Goal: Task Accomplishment & Management: Use online tool/utility

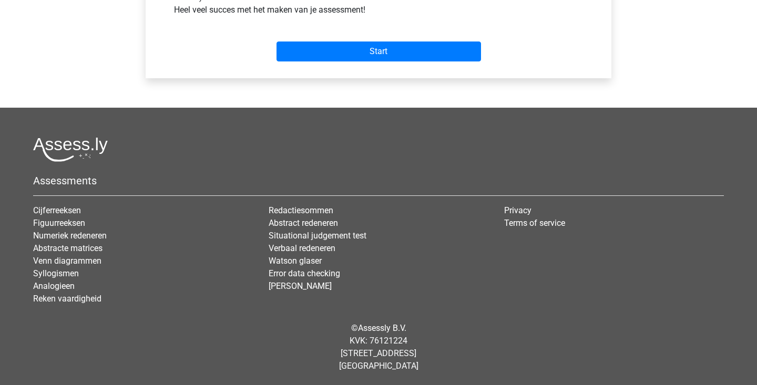
scroll to position [323, 0]
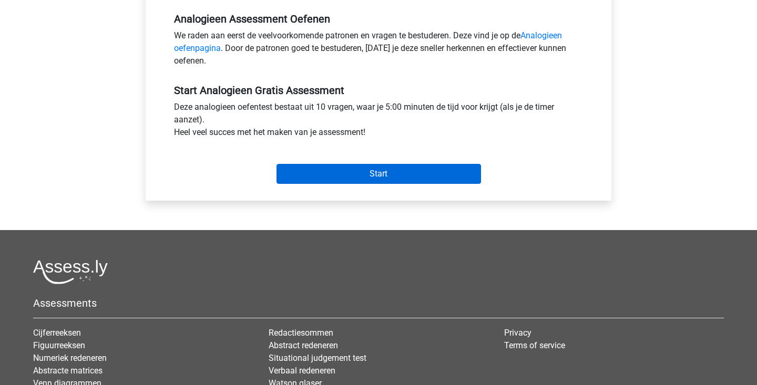
click at [375, 175] on input "Start" at bounding box center [378, 174] width 204 height 20
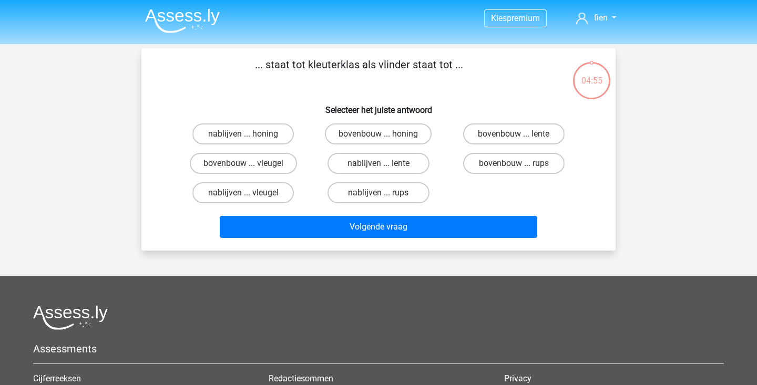
click at [515, 166] on input "bovenbouw ... rups" at bounding box center [516, 166] width 7 height 7
radio input "true"
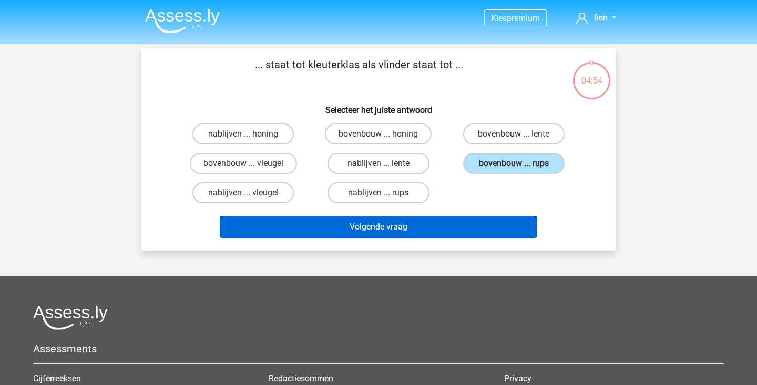
click at [483, 226] on button "Volgende vraag" at bounding box center [379, 227] width 318 height 22
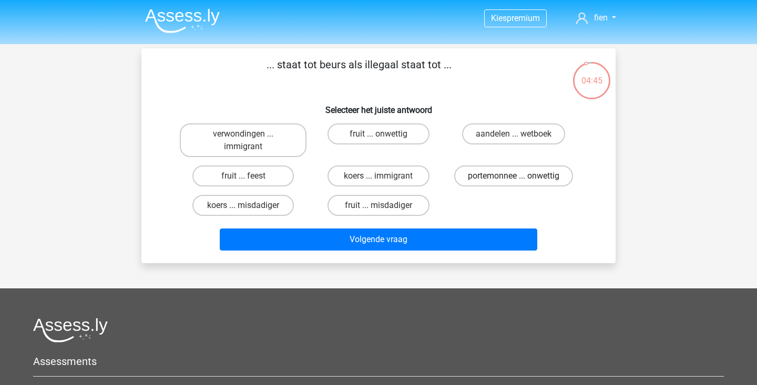
click at [490, 173] on label "portemonnee ... onwettig" at bounding box center [513, 176] width 119 height 21
click at [513, 176] on input "portemonnee ... onwettig" at bounding box center [516, 179] width 7 height 7
radio input "true"
click at [444, 255] on div "Volgende vraag" at bounding box center [379, 242] width 406 height 26
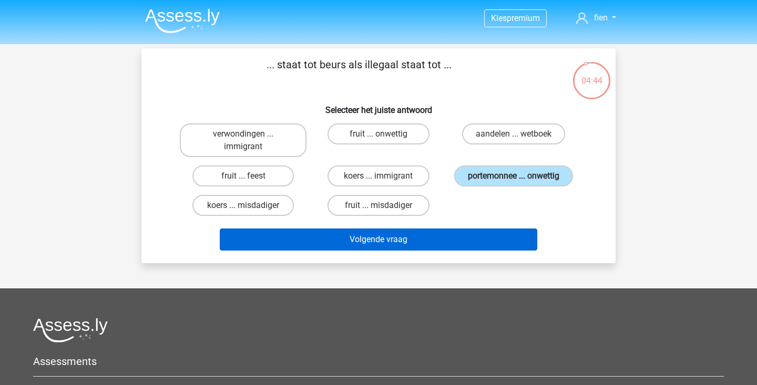
click at [437, 251] on button "Volgende vraag" at bounding box center [379, 240] width 318 height 22
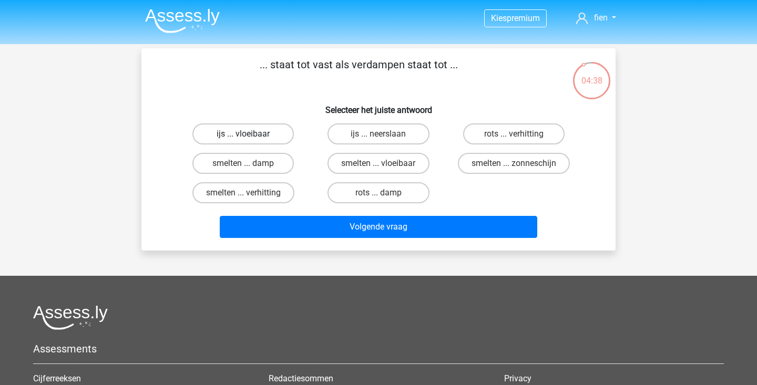
click at [252, 138] on label "ijs ... vloeibaar" at bounding box center [242, 133] width 101 height 21
click at [250, 138] on input "ijs ... vloeibaar" at bounding box center [246, 137] width 7 height 7
radio input "true"
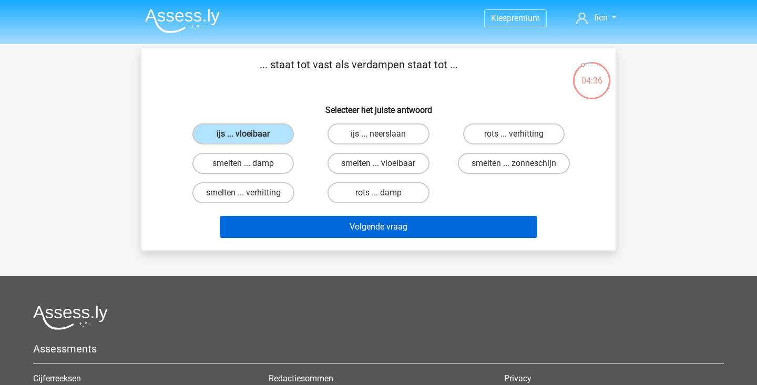
click at [354, 224] on button "Volgende vraag" at bounding box center [379, 227] width 318 height 22
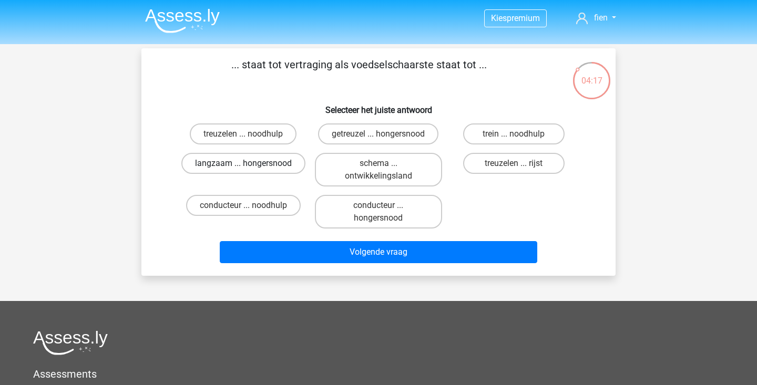
click at [241, 168] on label "langzaam ... hongersnood" at bounding box center [243, 163] width 124 height 21
click at [243, 168] on input "langzaam ... hongersnood" at bounding box center [246, 166] width 7 height 7
radio input "true"
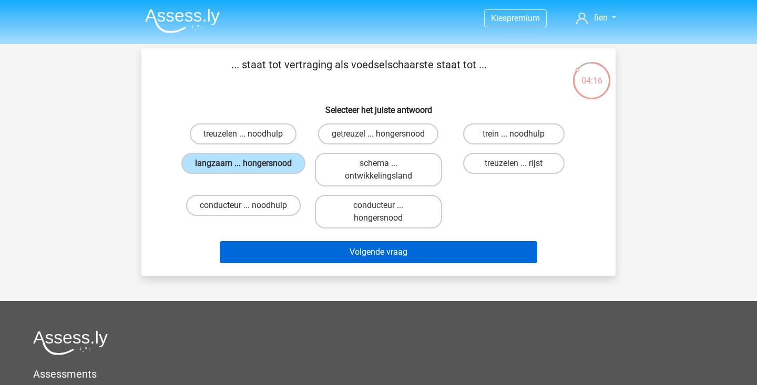
click at [347, 248] on button "Volgende vraag" at bounding box center [379, 252] width 318 height 22
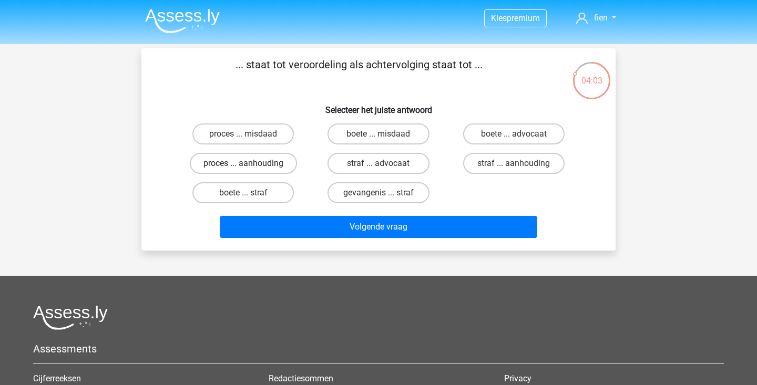
click at [246, 156] on label "proces ... aanhouding" at bounding box center [243, 163] width 107 height 21
click at [246, 163] on input "proces ... aanhouding" at bounding box center [246, 166] width 7 height 7
radio input "true"
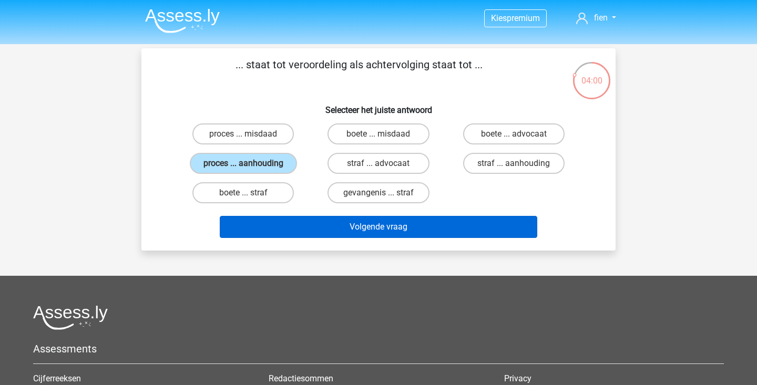
click at [280, 223] on button "Volgende vraag" at bounding box center [379, 227] width 318 height 22
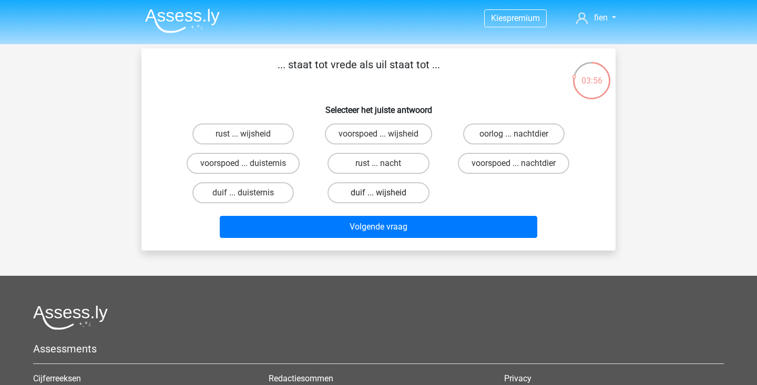
click at [406, 192] on label "duif ... wijsheid" at bounding box center [377, 192] width 101 height 21
click at [385, 193] on input "duif ... wijsheid" at bounding box center [381, 196] width 7 height 7
radio input "true"
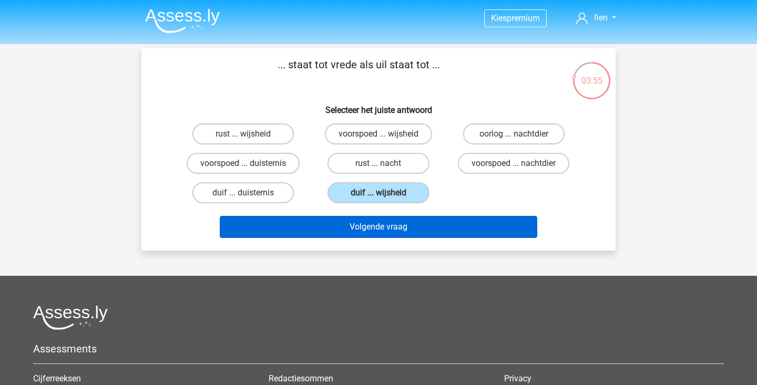
click at [387, 228] on button "Volgende vraag" at bounding box center [379, 227] width 318 height 22
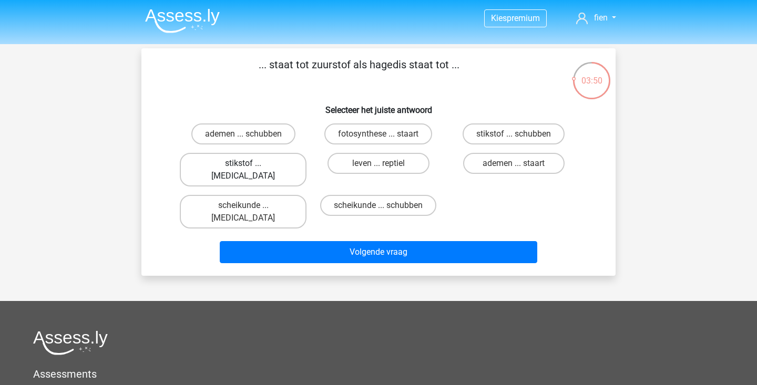
click at [267, 167] on label "stikstof ... [MEDICAL_DATA]" at bounding box center [243, 170] width 127 height 34
click at [250, 167] on input "stikstof ... [MEDICAL_DATA]" at bounding box center [246, 166] width 7 height 7
radio input "true"
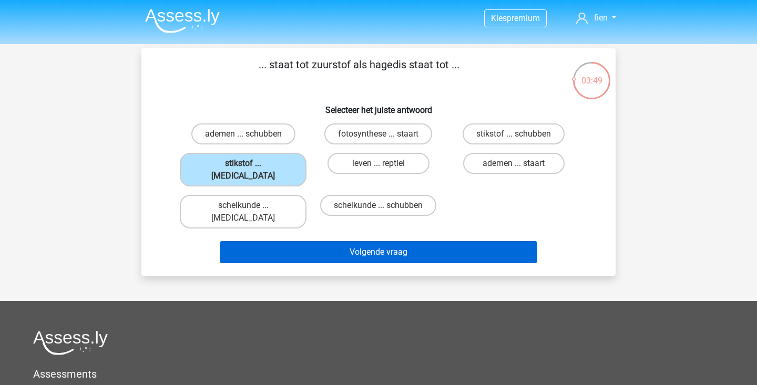
click at [305, 241] on button "Volgende vraag" at bounding box center [379, 252] width 318 height 22
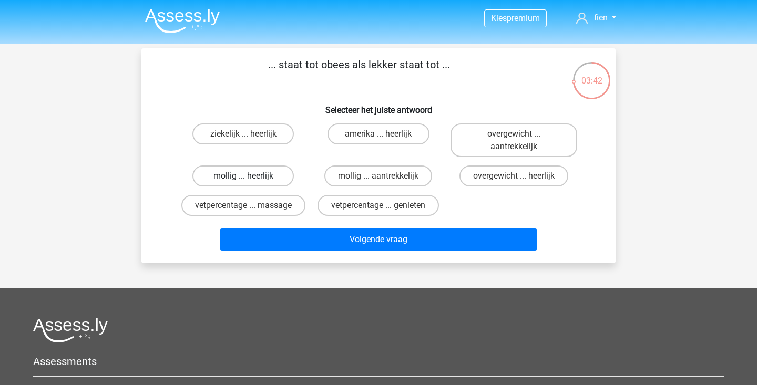
click at [219, 176] on label "mollig ... heerlijk" at bounding box center [242, 176] width 101 height 21
click at [243, 176] on input "mollig ... heerlijk" at bounding box center [246, 179] width 7 height 7
radio input "true"
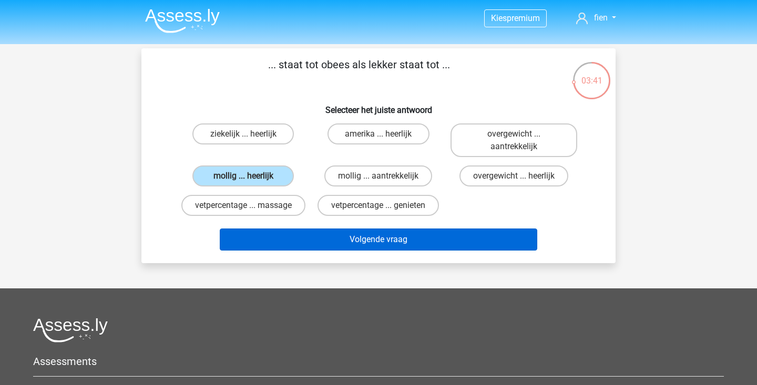
click at [365, 229] on button "Volgende vraag" at bounding box center [379, 240] width 318 height 22
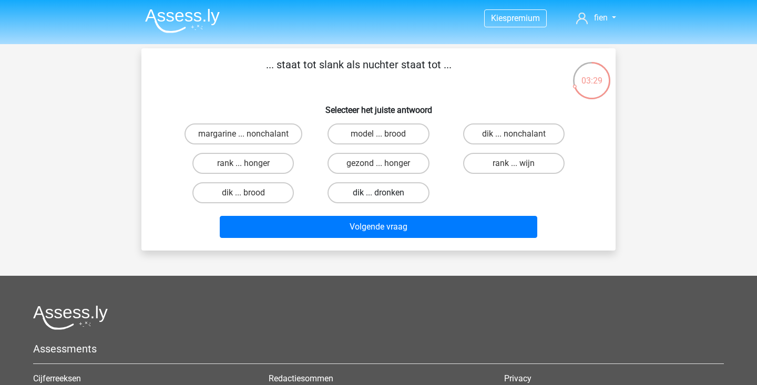
click at [370, 197] on label "dik ... dronken" at bounding box center [377, 192] width 101 height 21
click at [378, 197] on input "dik ... dronken" at bounding box center [381, 196] width 7 height 7
radio input "true"
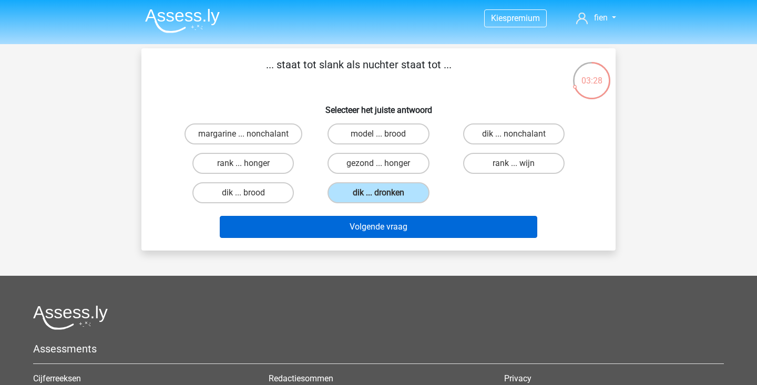
click at [372, 228] on button "Volgende vraag" at bounding box center [379, 227] width 318 height 22
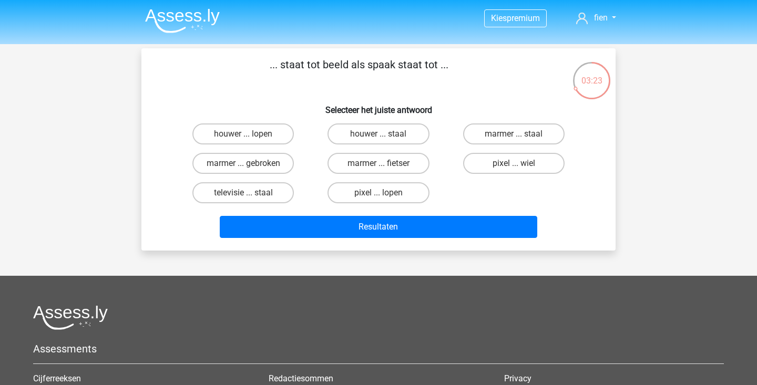
click at [513, 165] on input "pixel ... wiel" at bounding box center [516, 166] width 7 height 7
radio input "true"
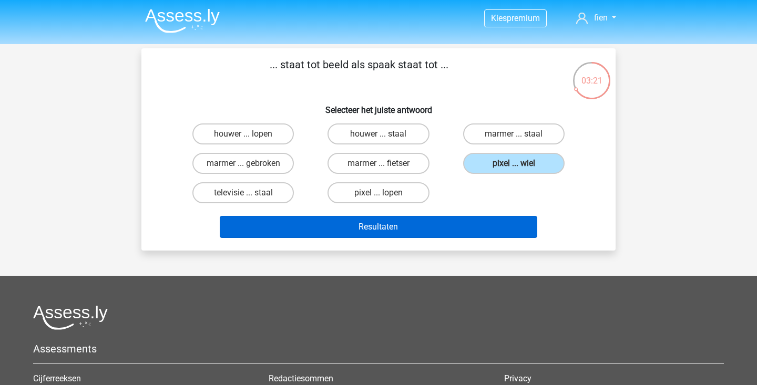
click at [439, 234] on button "Resultaten" at bounding box center [379, 227] width 318 height 22
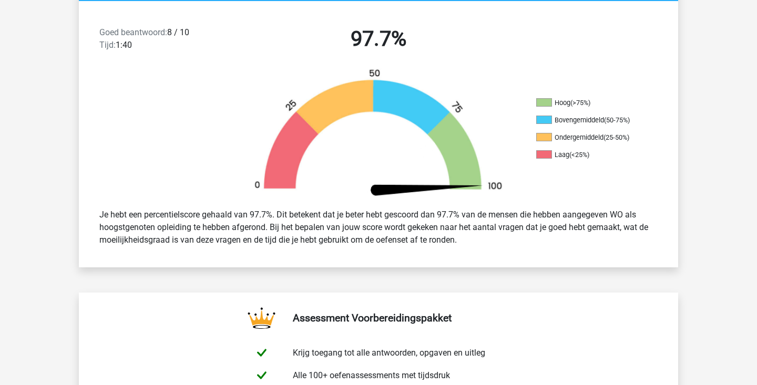
scroll to position [265, 0]
